Goal: Browse casually: Explore the website without a specific task or goal

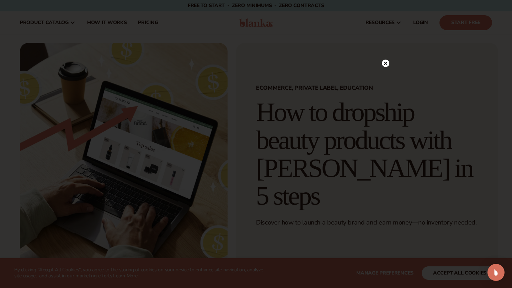
click at [383, 64] on circle at bounding box center [385, 63] width 7 height 7
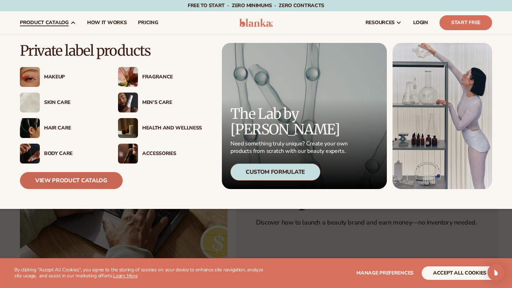
click at [80, 179] on link "View Product Catalog" at bounding box center [71, 180] width 103 height 17
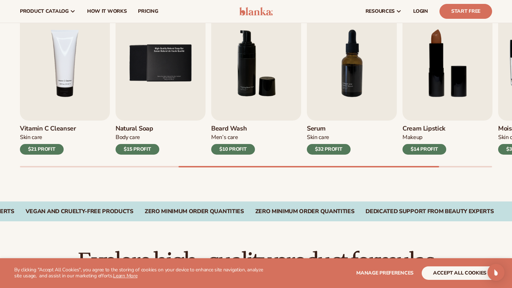
scroll to position [249, 0]
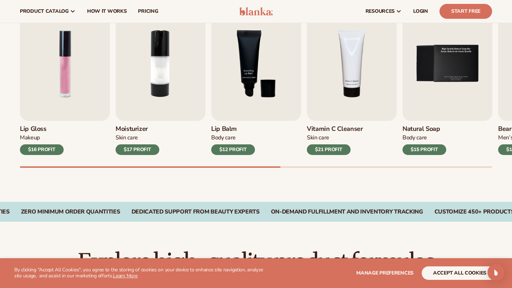
click at [41, 150] on div "$16 PROFIT" at bounding box center [42, 150] width 44 height 11
click at [57, 146] on div "$16 PROFIT" at bounding box center [42, 150] width 44 height 11
click at [64, 86] on img "1 / 9" at bounding box center [65, 63] width 90 height 115
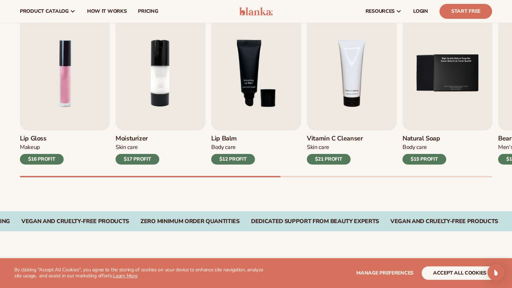
scroll to position [98, 0]
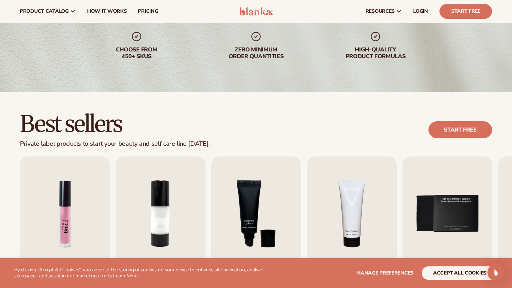
click at [96, 185] on img "1 / 9" at bounding box center [65, 214] width 90 height 115
